Goal: Task Accomplishment & Management: Use online tool/utility

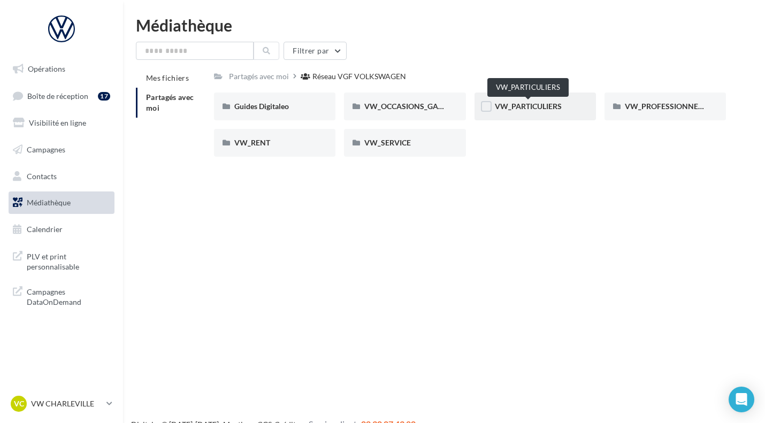
click at [558, 103] on span "VW_PARTICULIERS" at bounding box center [528, 106] width 67 height 9
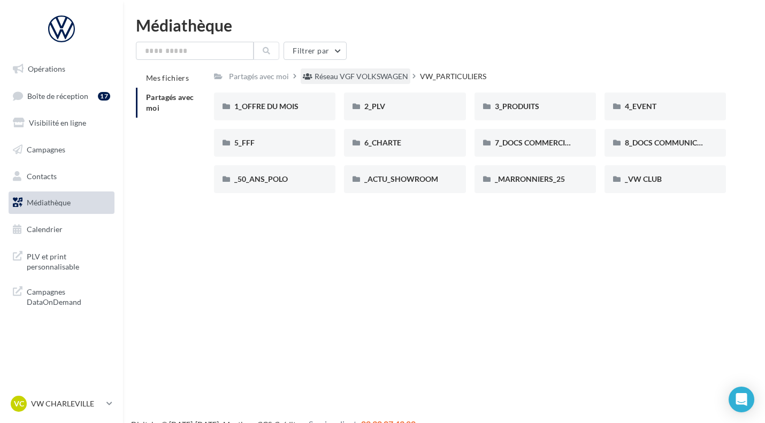
click at [379, 74] on div "Réseau VGF VOLKSWAGEN" at bounding box center [362, 76] width 94 height 11
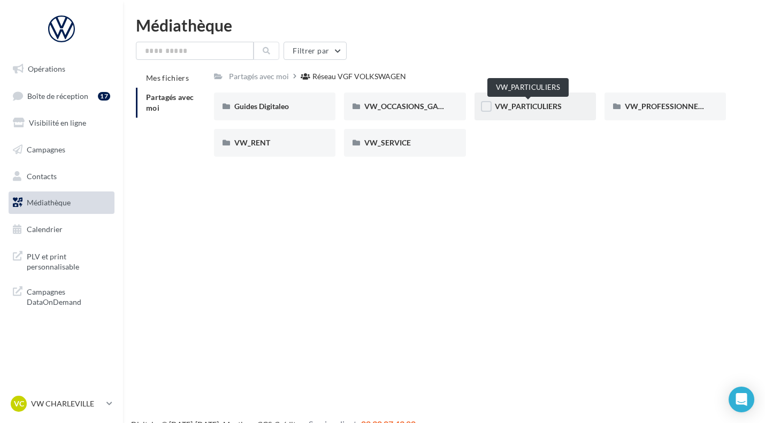
click at [525, 108] on span "VW_PARTICULIERS" at bounding box center [528, 106] width 67 height 9
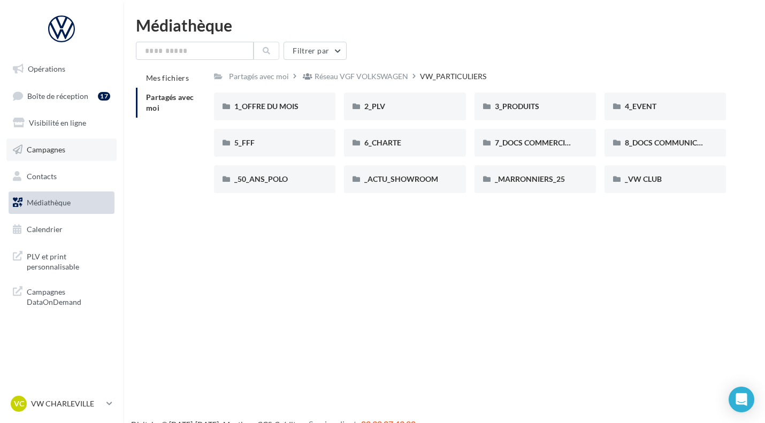
click at [63, 150] on span "Campagnes" at bounding box center [46, 149] width 39 height 9
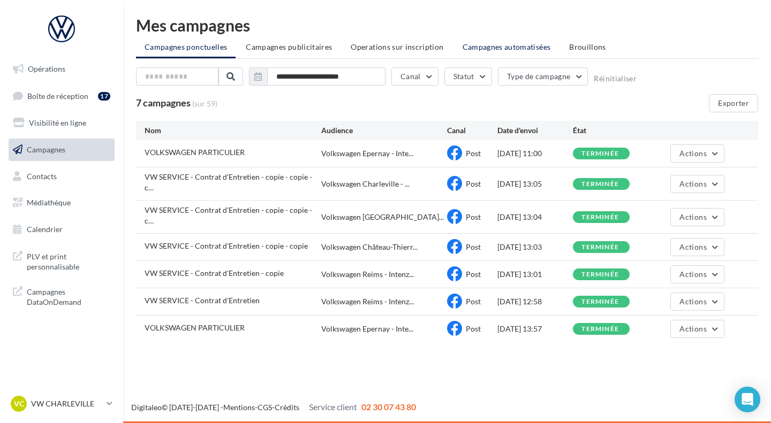
click at [504, 51] on span "Campagnes automatisées" at bounding box center [506, 46] width 88 height 9
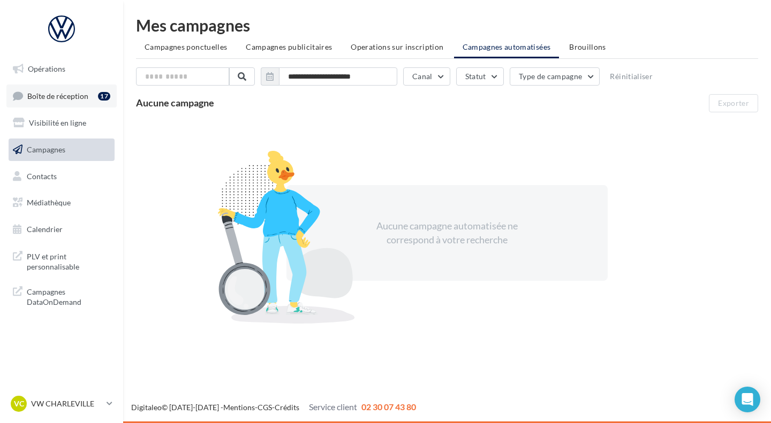
click at [65, 101] on link "Boîte de réception 17" at bounding box center [61, 96] width 110 height 23
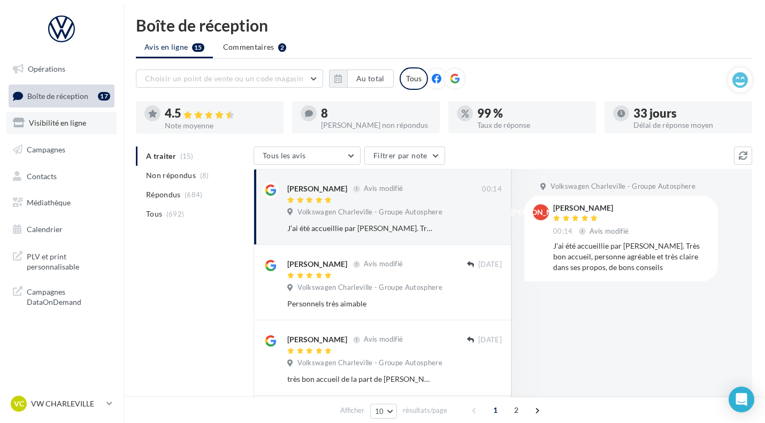
click at [51, 125] on span "Visibilité en ligne" at bounding box center [57, 122] width 57 height 9
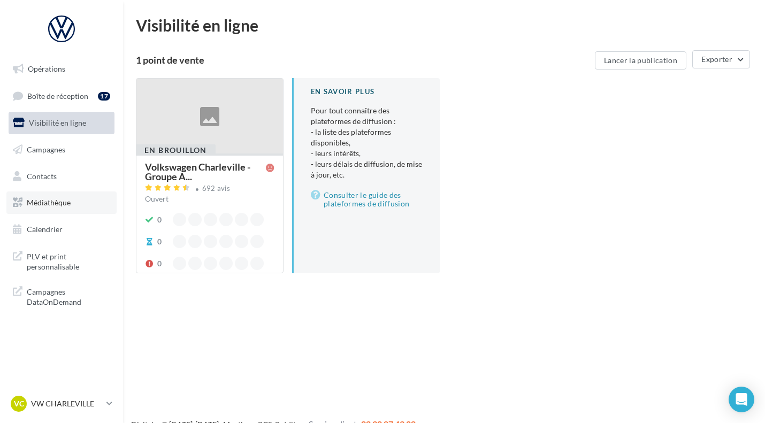
click at [47, 205] on span "Médiathèque" at bounding box center [49, 202] width 44 height 9
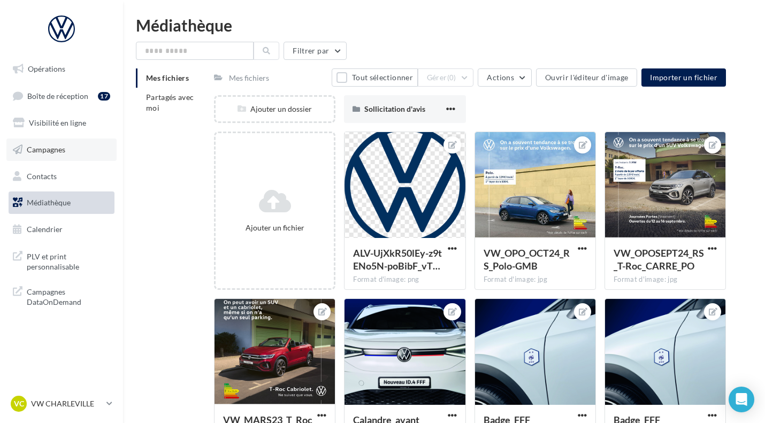
click at [35, 148] on span "Campagnes" at bounding box center [46, 149] width 39 height 9
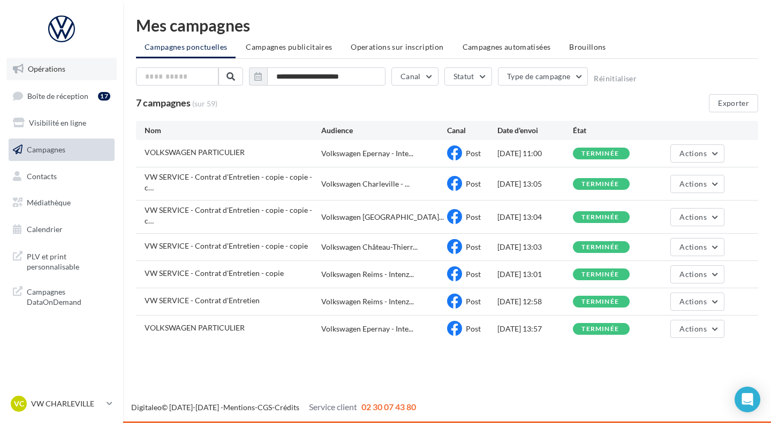
click at [45, 67] on span "Opérations" at bounding box center [46, 68] width 37 height 9
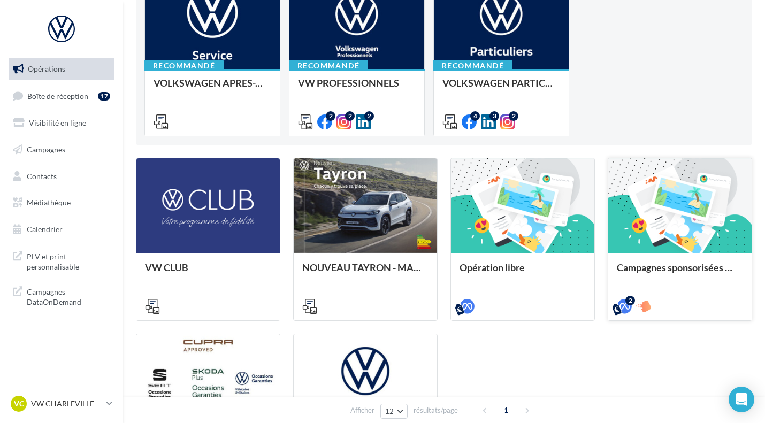
scroll to position [143, 0]
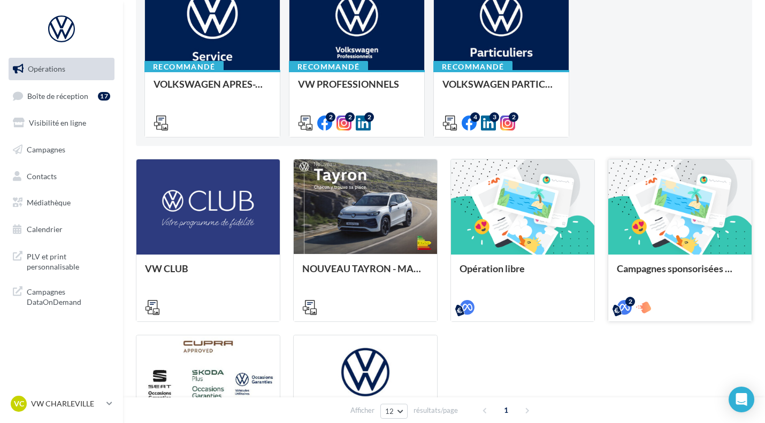
click at [658, 237] on div at bounding box center [680, 207] width 143 height 96
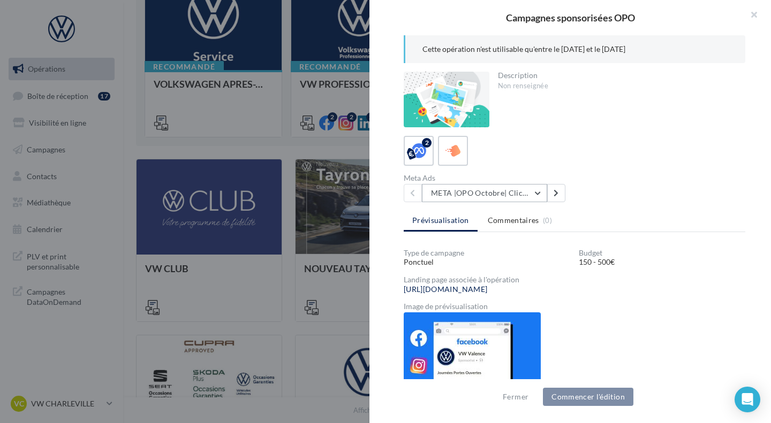
click at [482, 189] on button "META |OPO Octobre| Click To Map" at bounding box center [484, 193] width 125 height 18
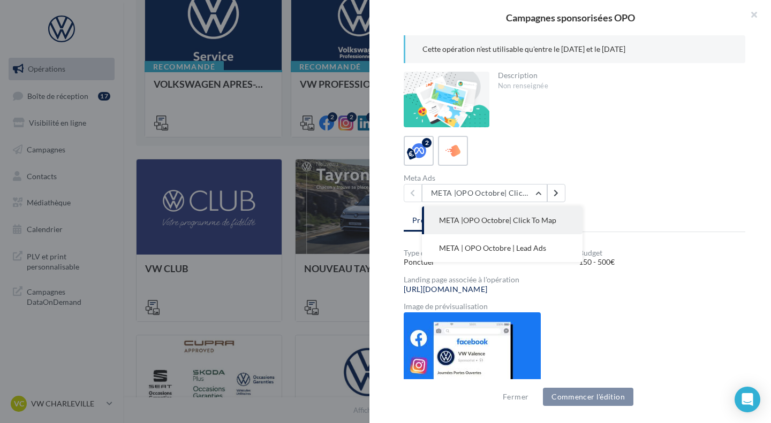
click at [565, 145] on div "2" at bounding box center [574, 151] width 341 height 30
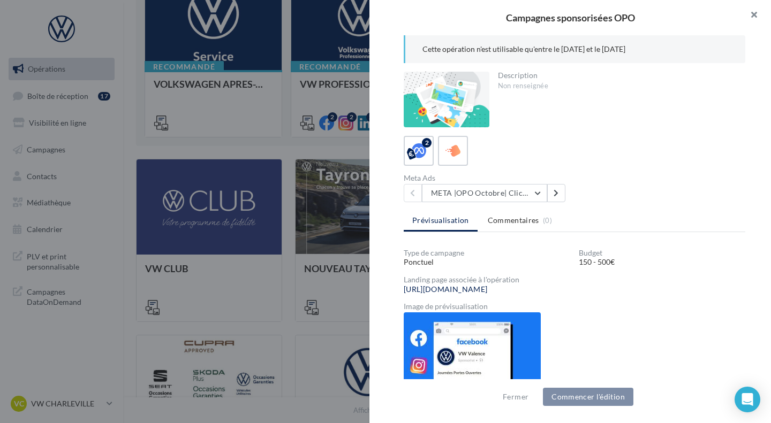
click at [755, 18] on button "button" at bounding box center [749, 16] width 43 height 32
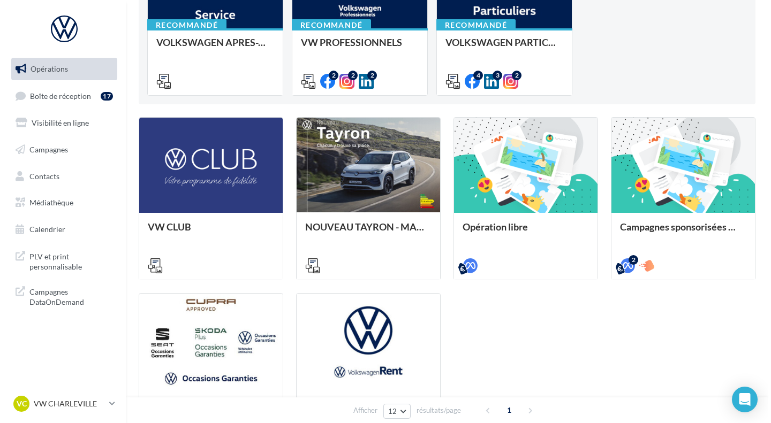
scroll to position [186, 0]
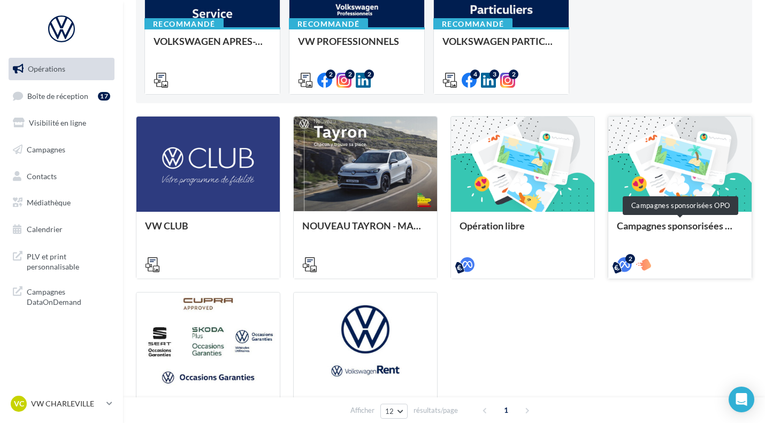
click at [681, 221] on div "Campagnes sponsorisées OPO" at bounding box center [680, 231] width 126 height 21
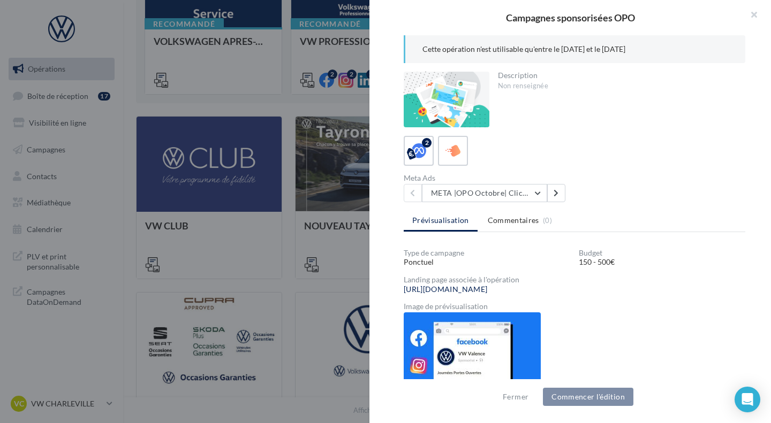
click at [575, 75] on div "Description" at bounding box center [617, 75] width 239 height 7
click at [575, 59] on div "Cette opération n'est utilisable qu'entre le 02/09/2024 et le 14/10/2024" at bounding box center [574, 49] width 341 height 28
click at [522, 193] on button "META |OPO Octobre| Click To Map" at bounding box center [484, 193] width 125 height 18
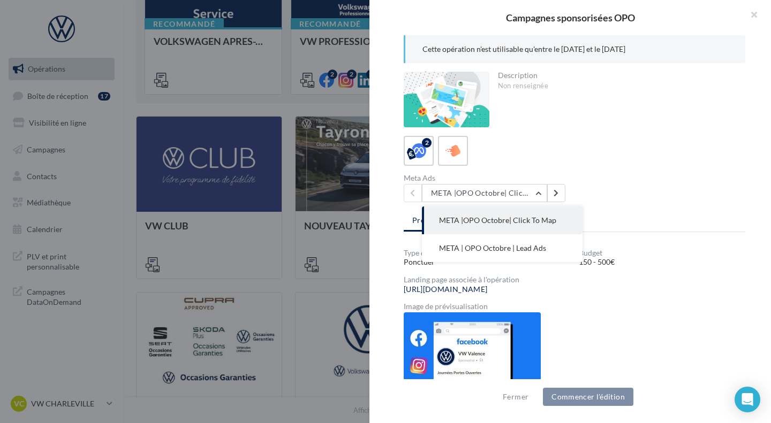
click at [586, 166] on div "2 Meta Ads META |OPO Octobre| Click To Map META |OPO Octobre| Click To Map META…" at bounding box center [574, 169] width 341 height 66
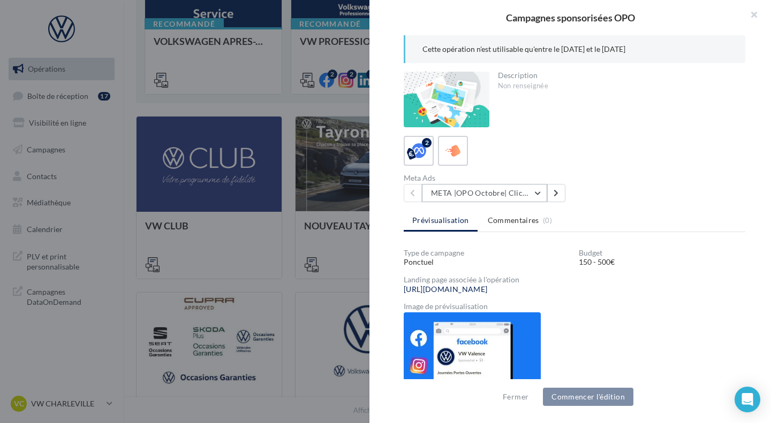
click at [519, 197] on button "META |OPO Octobre| Click To Map" at bounding box center [484, 193] width 125 height 18
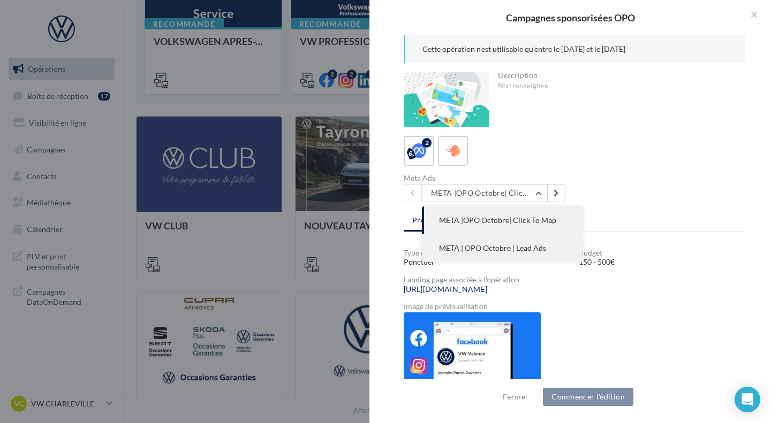
click at [512, 253] on span "META | OPO Octobre | Lead Ads" at bounding box center [492, 248] width 107 height 9
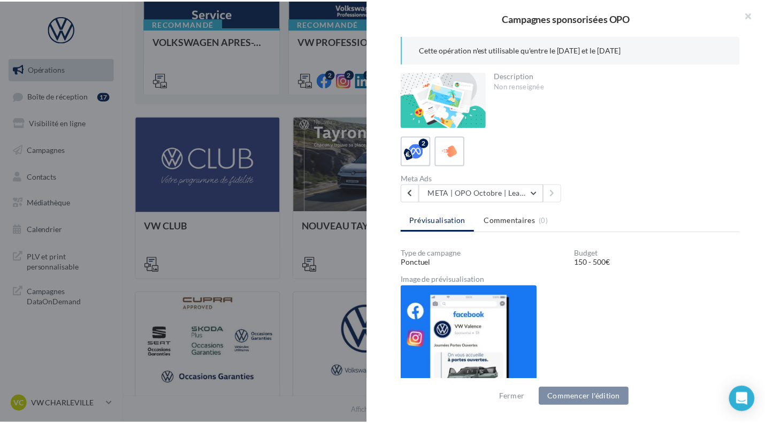
scroll to position [37, 0]
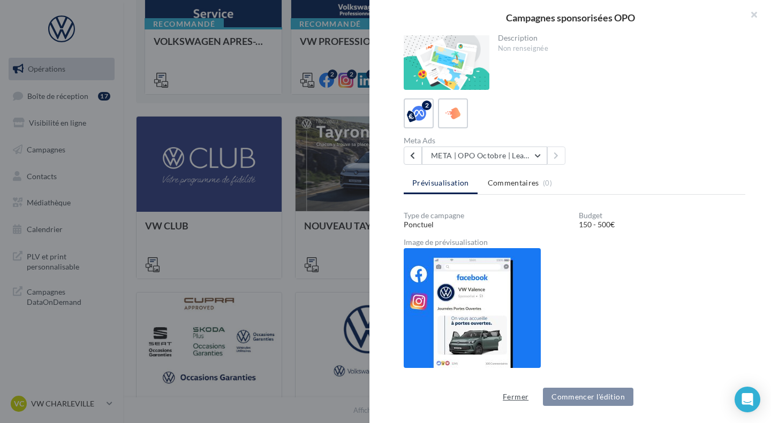
click at [521, 396] on button "Fermer" at bounding box center [515, 397] width 34 height 13
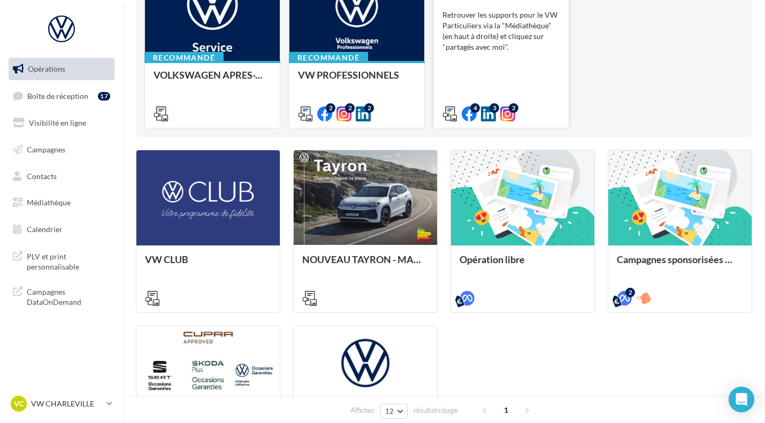
scroll to position [153, 0]
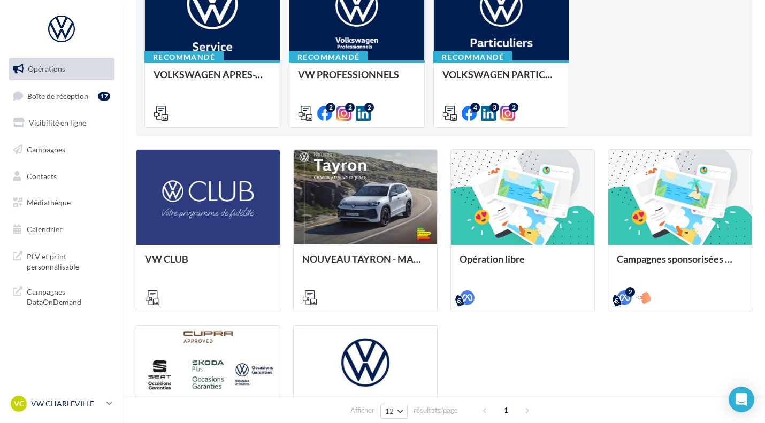
click at [88, 405] on p "VW CHARLEVILLE" at bounding box center [66, 404] width 71 height 11
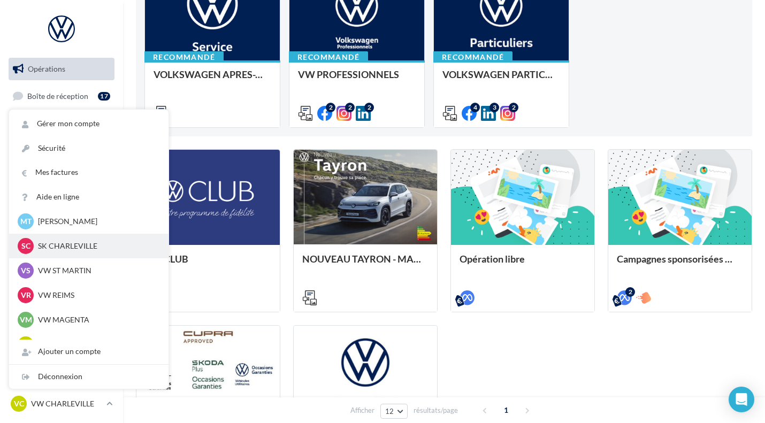
scroll to position [34, 0]
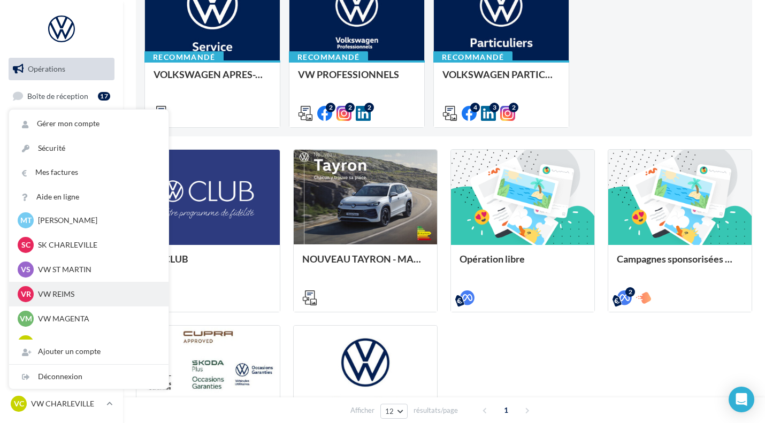
click at [71, 290] on p "VW REIMS" at bounding box center [97, 294] width 118 height 11
